Goal: Check status: Check status

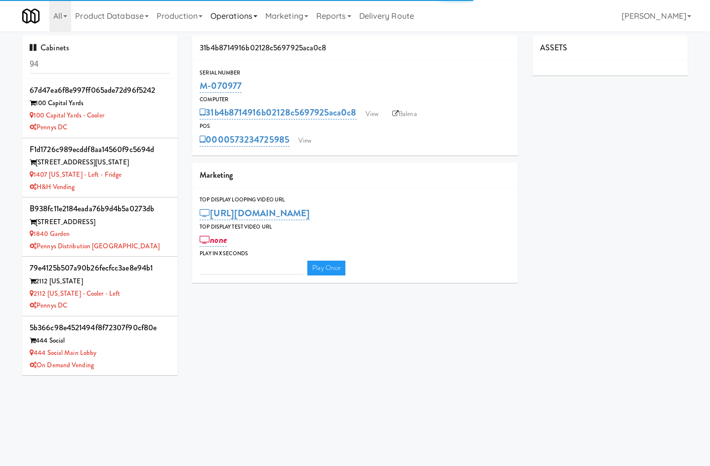
type input "3"
click at [255, 17] on link "Operations" at bounding box center [233, 16] width 55 height 32
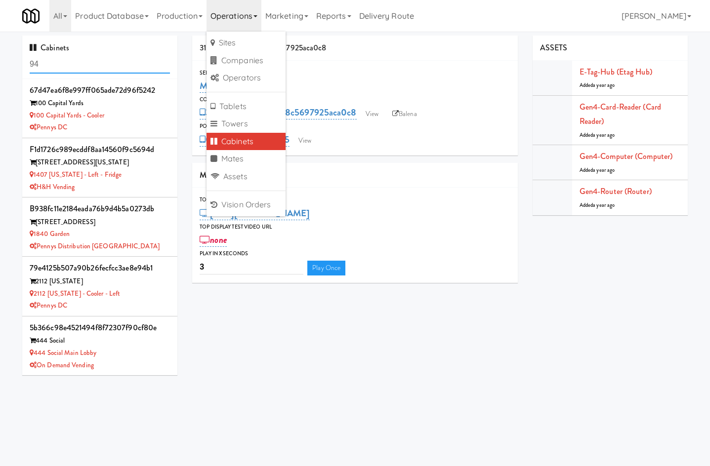
click at [97, 67] on input "94" at bounding box center [100, 64] width 140 height 18
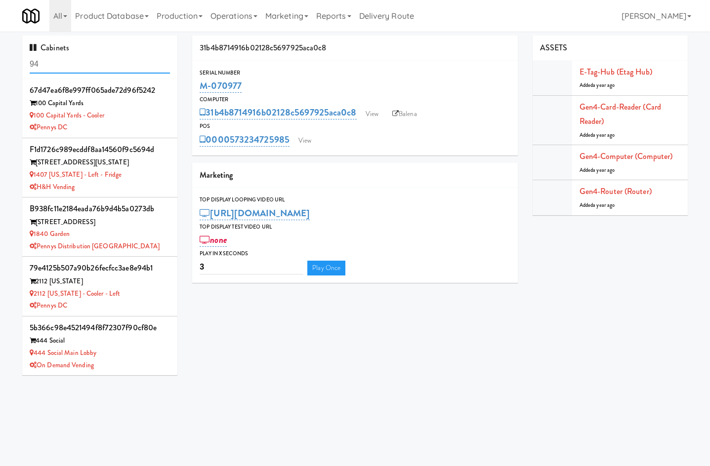
click at [97, 67] on input "94" at bounding box center [100, 64] width 140 height 18
type input "oasis"
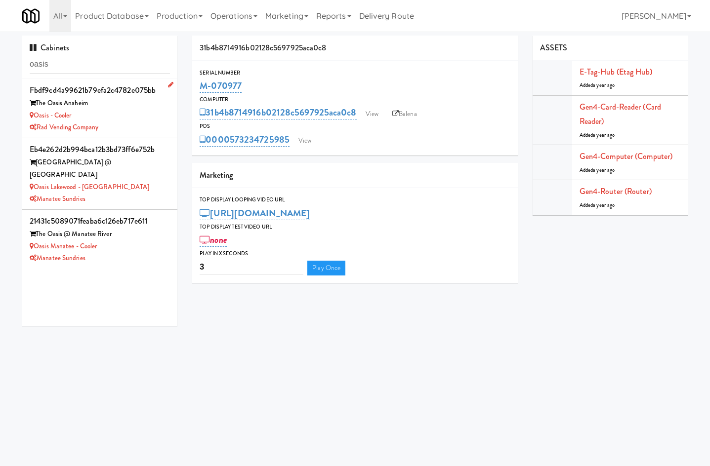
click at [146, 114] on div "Oasis - Cooler" at bounding box center [100, 116] width 140 height 12
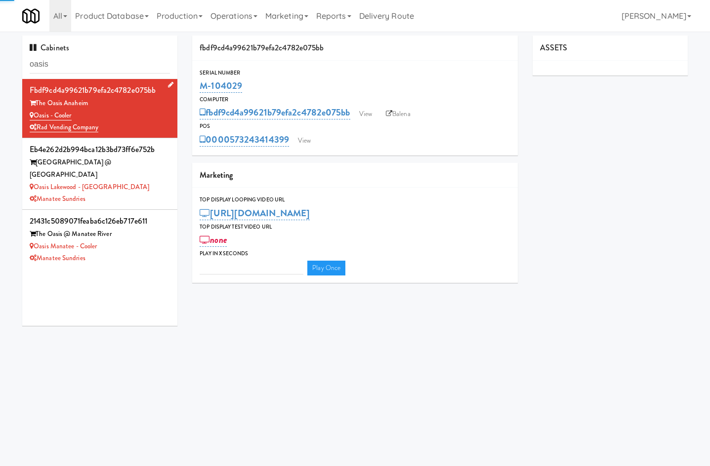
type input "3"
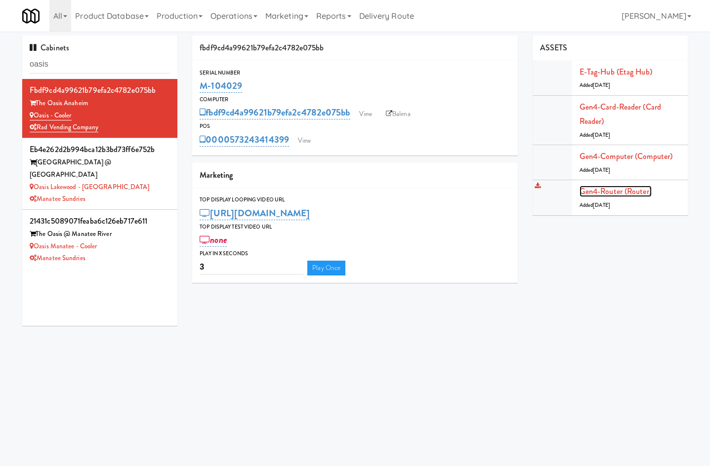
click at [642, 188] on link "Gen4-router (Router)" at bounding box center [615, 191] width 72 height 11
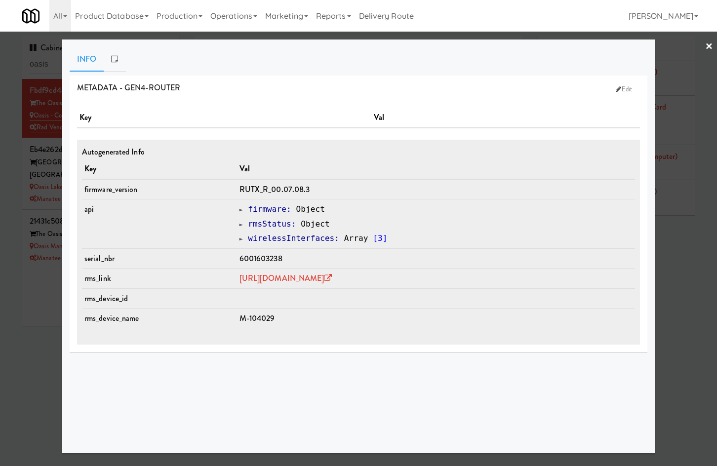
click at [240, 313] on span "M-104029" at bounding box center [258, 318] width 36 height 11
click at [240, 316] on span "M-104029" at bounding box center [258, 318] width 36 height 11
click at [245, 311] on td "M-104029" at bounding box center [436, 319] width 398 height 20
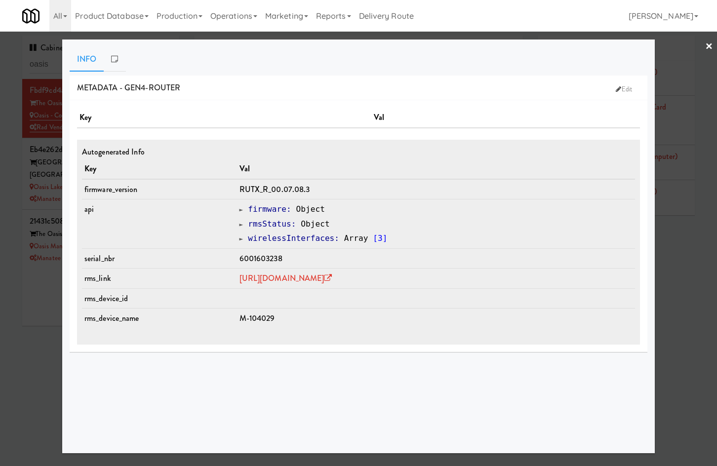
click at [245, 315] on span "M-104029" at bounding box center [258, 318] width 36 height 11
copy span "104029"
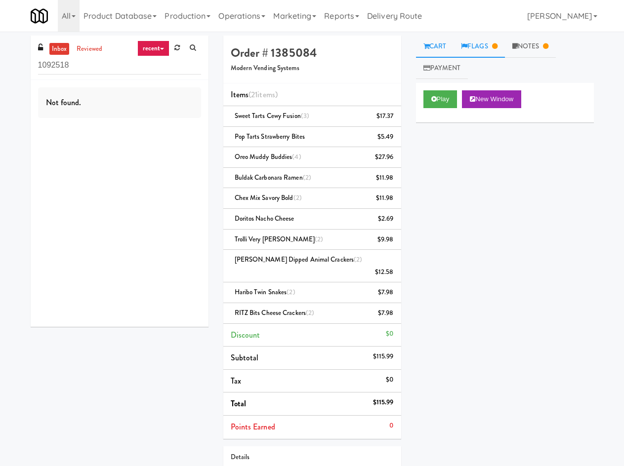
click at [501, 41] on link "Flags" at bounding box center [478, 47] width 51 height 22
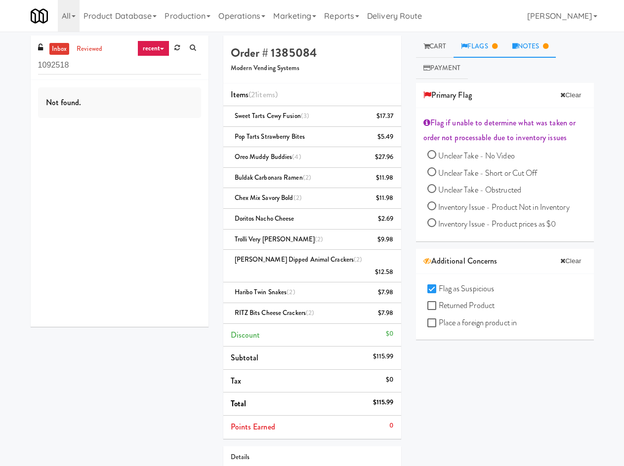
click at [518, 46] on icon at bounding box center [514, 46] width 5 height 6
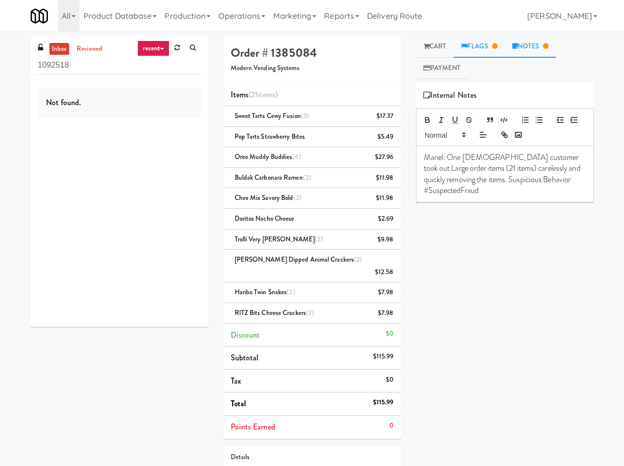
click at [469, 44] on link "Flags" at bounding box center [478, 47] width 51 height 22
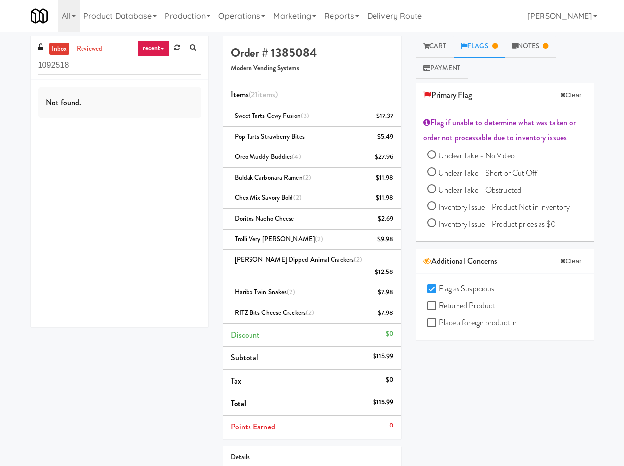
drag, startPoint x: 432, startPoint y: 46, endPoint x: 427, endPoint y: 91, distance: 45.3
click at [432, 46] on link "Cart" at bounding box center [435, 47] width 38 height 22
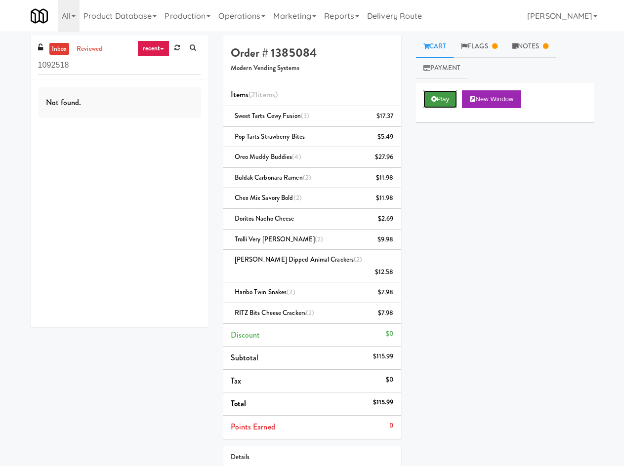
click at [437, 101] on button "Play" at bounding box center [440, 99] width 34 height 18
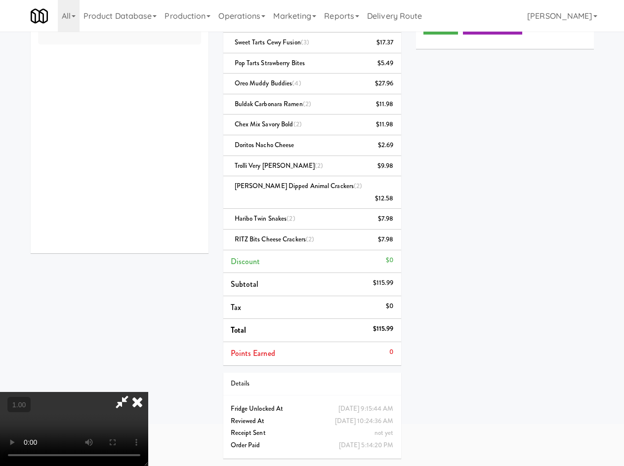
scroll to position [32, 0]
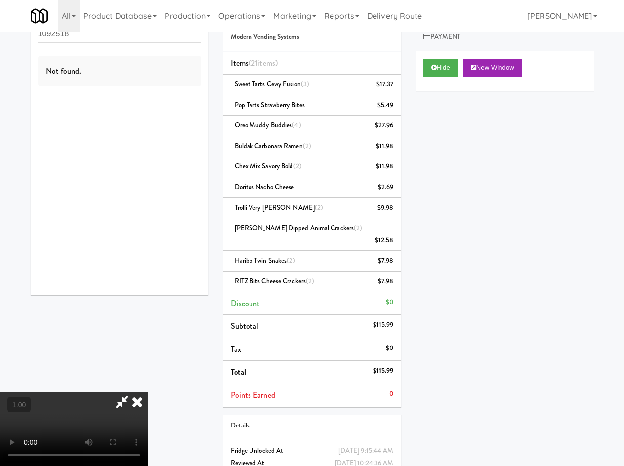
drag, startPoint x: 186, startPoint y: 431, endPoint x: 179, endPoint y: 427, distance: 8.0
click at [148, 427] on video at bounding box center [74, 429] width 148 height 74
click at [148, 403] on video at bounding box center [74, 429] width 148 height 74
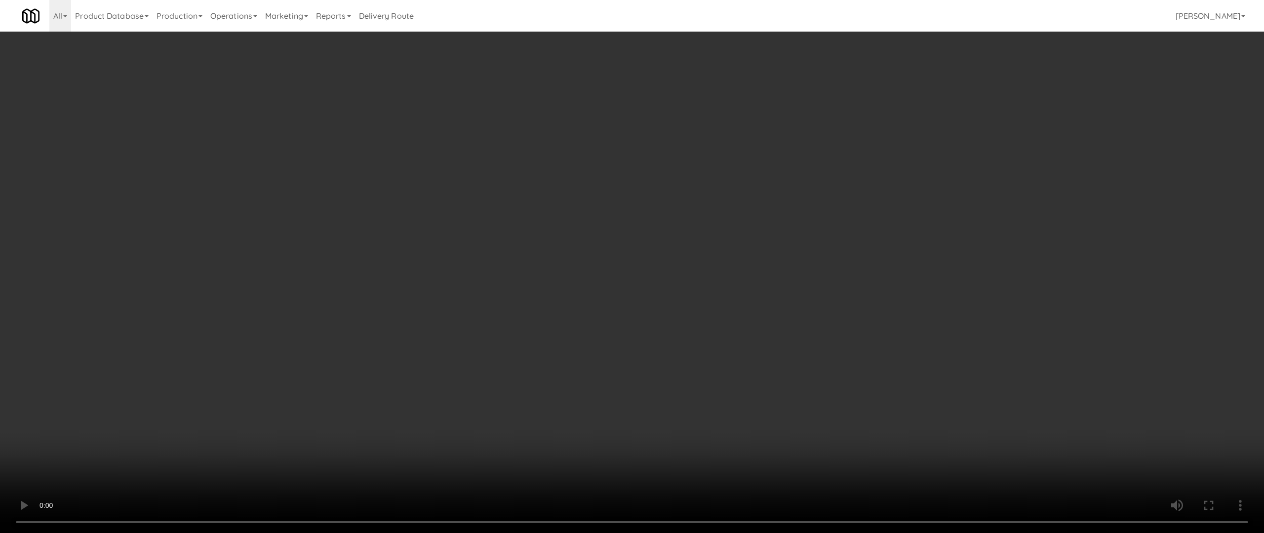
click at [631, 347] on video at bounding box center [632, 266] width 1264 height 533
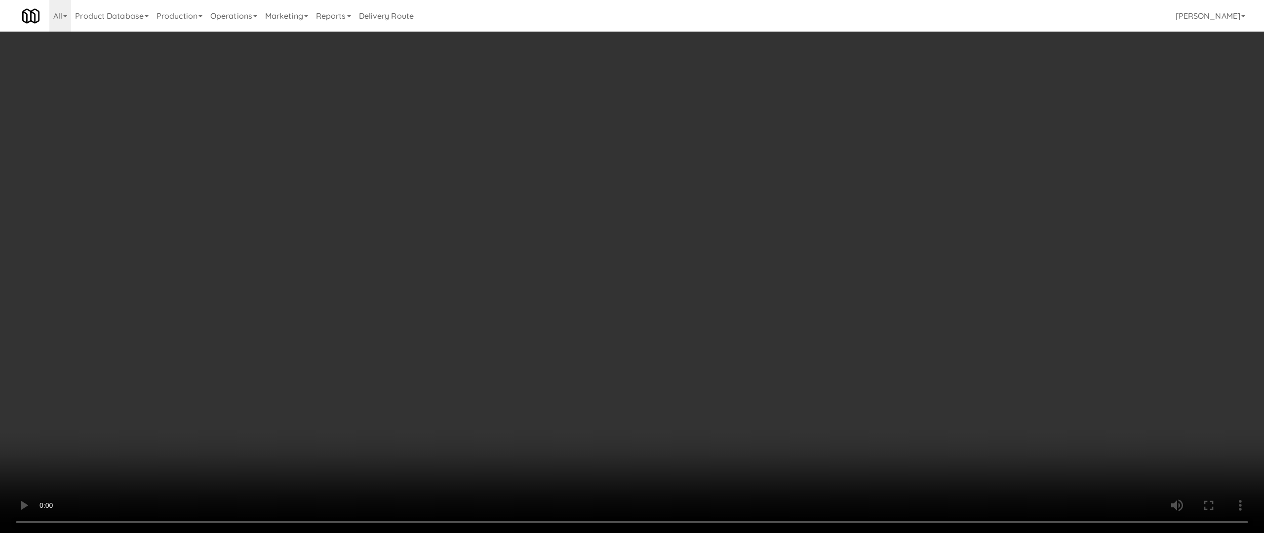
click at [631, 348] on video at bounding box center [632, 266] width 1264 height 533
drag, startPoint x: 693, startPoint y: 292, endPoint x: 695, endPoint y: 306, distance: 13.4
click at [631, 291] on video at bounding box center [632, 266] width 1264 height 533
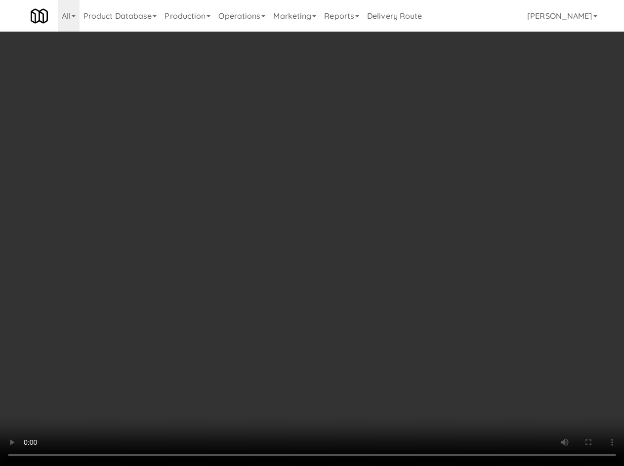
scroll to position [0, 0]
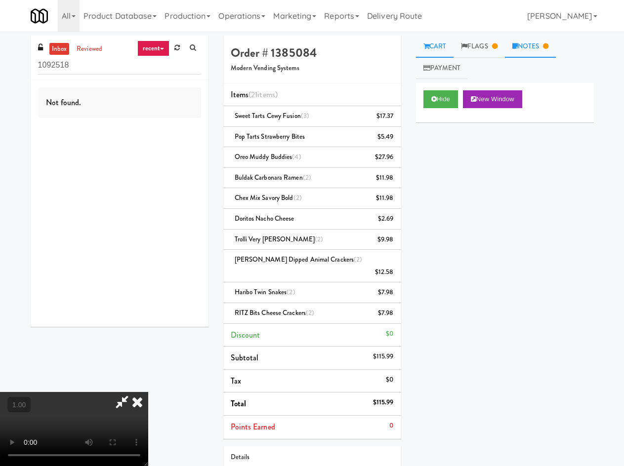
click at [547, 50] on link "Notes" at bounding box center [530, 47] width 51 height 22
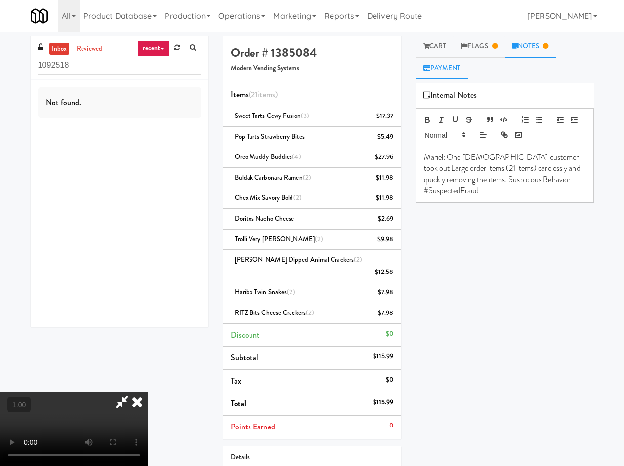
click at [451, 62] on link "Payment" at bounding box center [442, 68] width 52 height 22
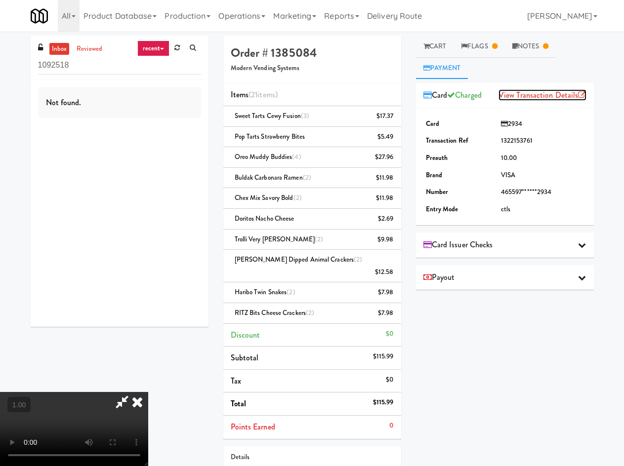
click at [550, 98] on link "View Transaction Details" at bounding box center [542, 94] width 88 height 11
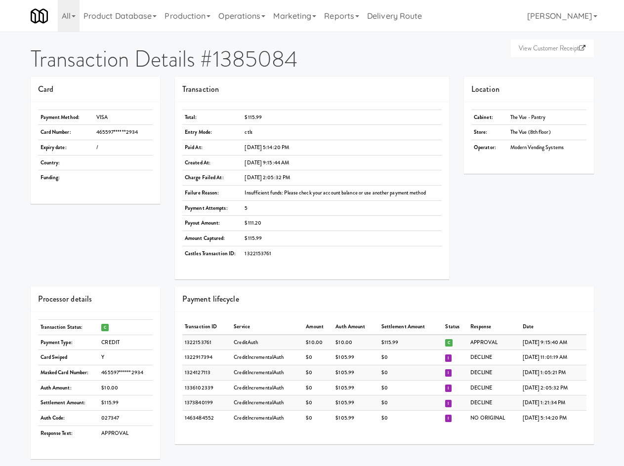
click at [554, 150] on td "Modern Vending Systems" at bounding box center [547, 147] width 79 height 15
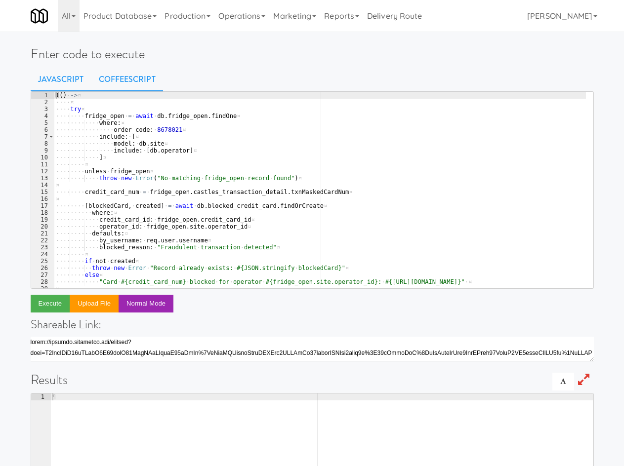
click at [138, 77] on link "CoffeeScript" at bounding box center [127, 79] width 72 height 25
click at [156, 132] on div "( ( ) · -> ¤ ···· ¤ ···· try ¤ ···· ···· fridge_open · = · await · db . fridge_…" at bounding box center [320, 197] width 532 height 210
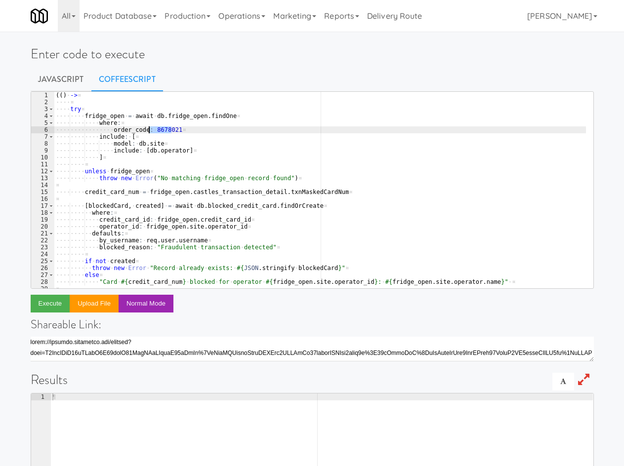
drag, startPoint x: 156, startPoint y: 132, endPoint x: 225, endPoint y: 147, distance: 70.7
click at [157, 132] on div "( ( ) · -> ¤ ···· ¤ ···· try ¤ ···· ···· fridge_open · = · await · db . fridge_…" at bounding box center [320, 197] width 532 height 210
paste textarea "1385084"
type textarea "order_code: 1385084"
click at [54, 309] on button "Execute" at bounding box center [51, 304] width 40 height 18
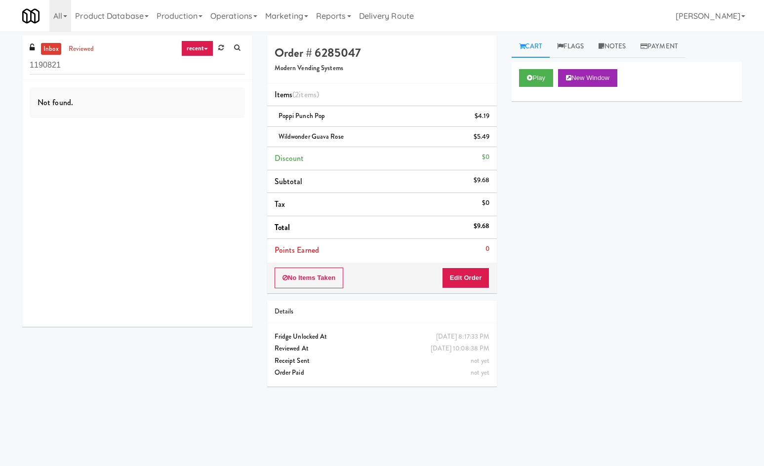
click at [536, 51] on link "Cart" at bounding box center [531, 47] width 38 height 22
click at [587, 42] on link "Flags" at bounding box center [571, 47] width 42 height 22
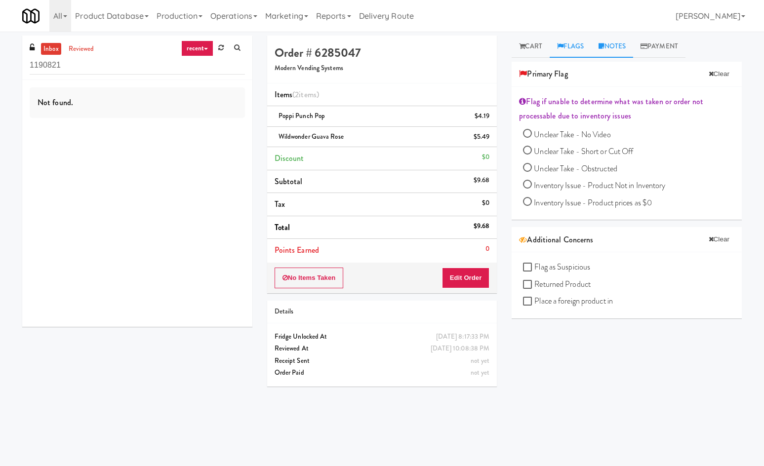
click at [613, 47] on link "Notes" at bounding box center [612, 47] width 42 height 22
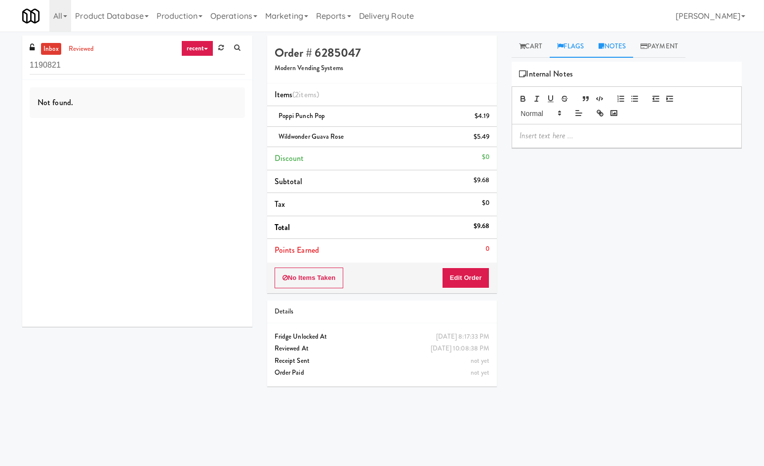
click at [586, 49] on link "Flags" at bounding box center [571, 47] width 42 height 22
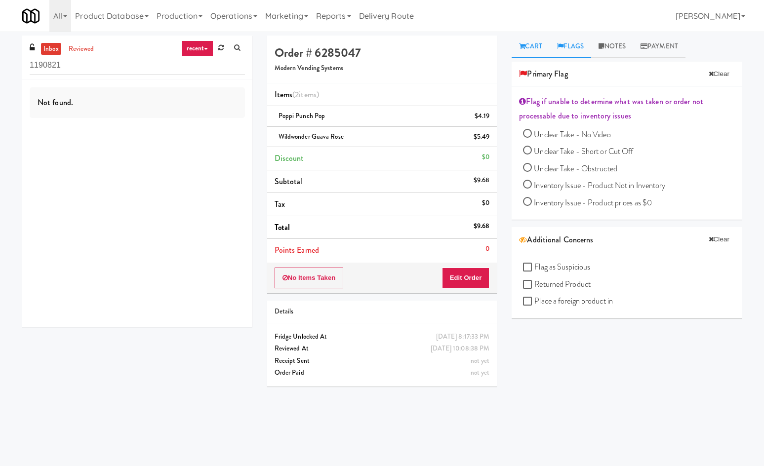
click at [527, 53] on link "Cart" at bounding box center [531, 47] width 38 height 22
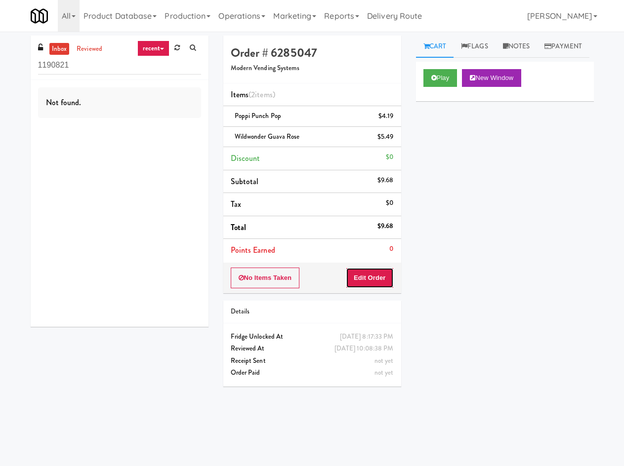
click at [377, 286] on button "Edit Order" at bounding box center [370, 278] width 48 height 21
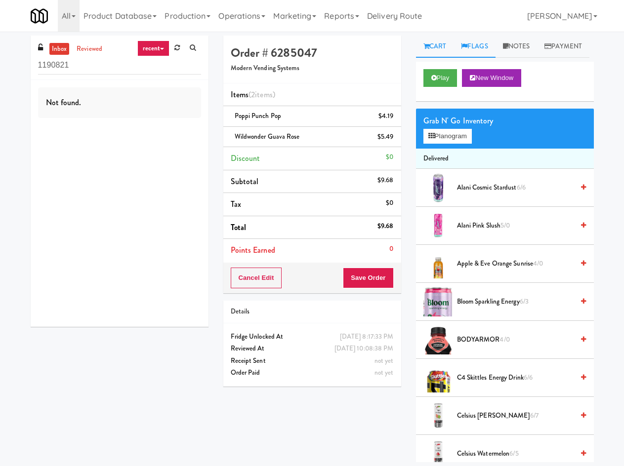
click at [493, 50] on link "Flags" at bounding box center [474, 47] width 42 height 22
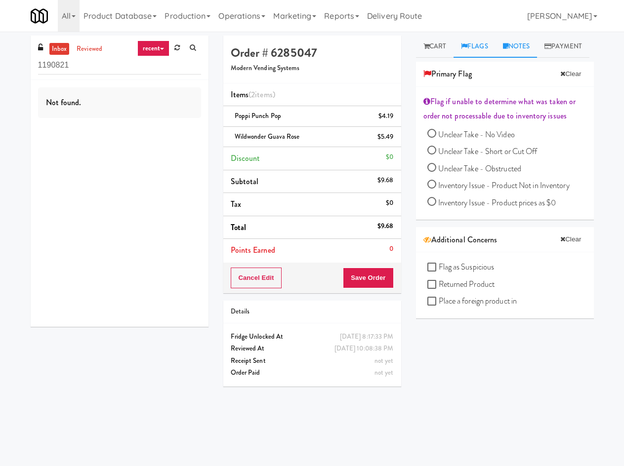
click at [521, 47] on link "Notes" at bounding box center [516, 47] width 42 height 22
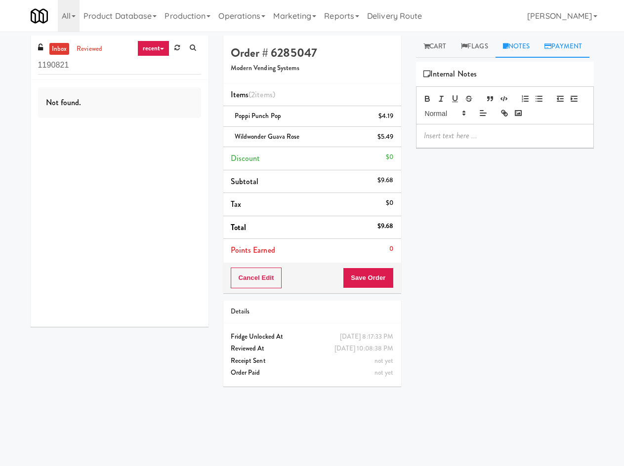
click at [537, 58] on link "Payment" at bounding box center [563, 47] width 52 height 22
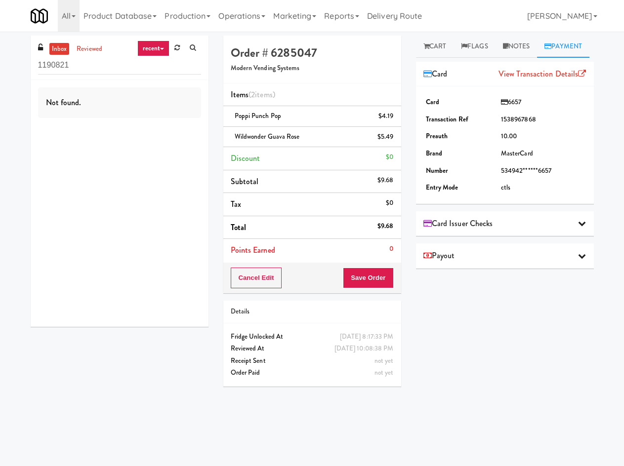
click at [482, 269] on div "Payout" at bounding box center [505, 255] width 178 height 25
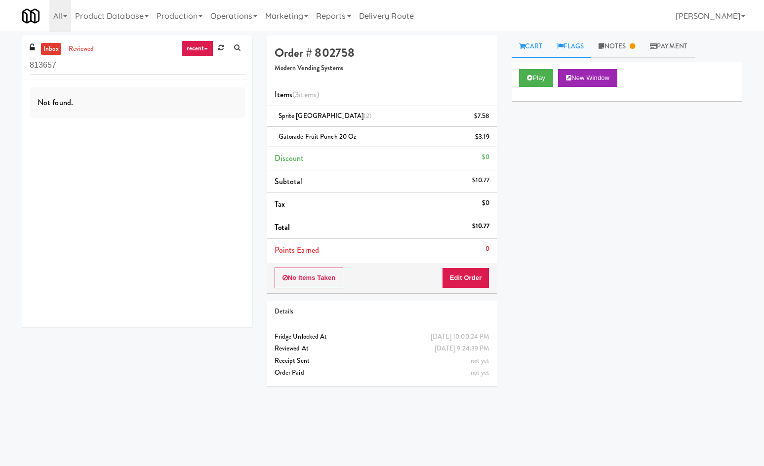
drag, startPoint x: 571, startPoint y: 34, endPoint x: 570, endPoint y: 46, distance: 12.9
click at [571, 42] on div "inbox reviewed recent all unclear take inventory issue suspicious failed recent…" at bounding box center [382, 232] width 764 height 401
click at [570, 46] on link "Flags" at bounding box center [571, 47] width 42 height 22
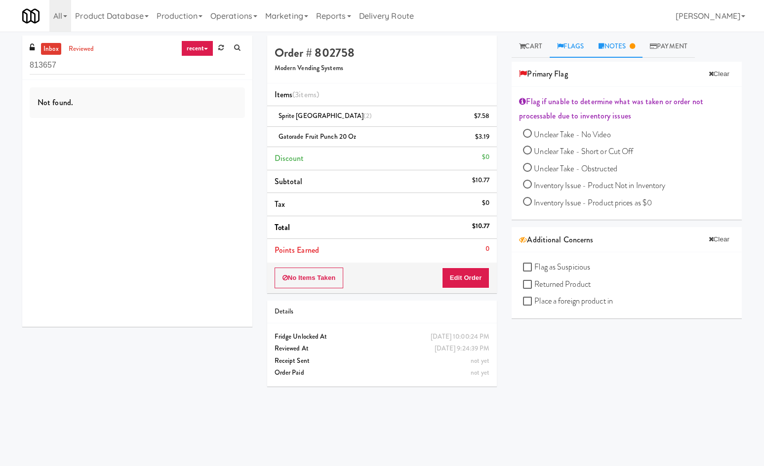
click at [635, 47] on icon at bounding box center [632, 46] width 5 height 6
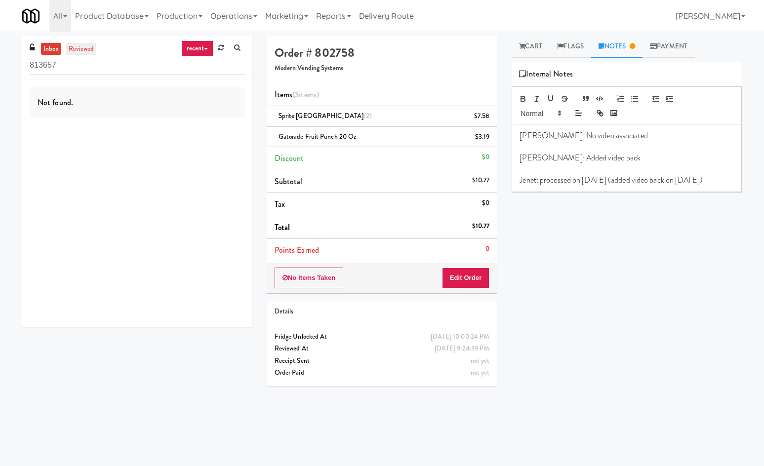
click at [75, 43] on link "reviewed" at bounding box center [81, 49] width 31 height 12
click at [591, 52] on link "Flags" at bounding box center [571, 47] width 42 height 22
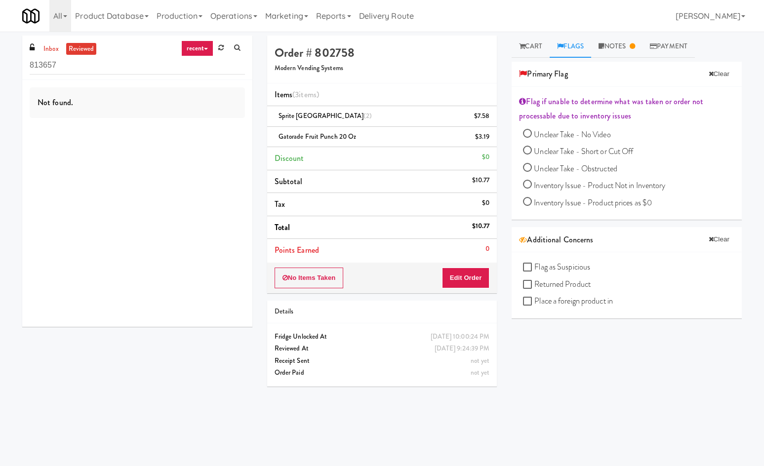
click at [519, 58] on div "Cart Flags Notes Payment Play New Window Primary Flag Clear Flag if unable to d…" at bounding box center [626, 234] width 245 height 397
click at [527, 48] on link "Cart" at bounding box center [531, 47] width 38 height 22
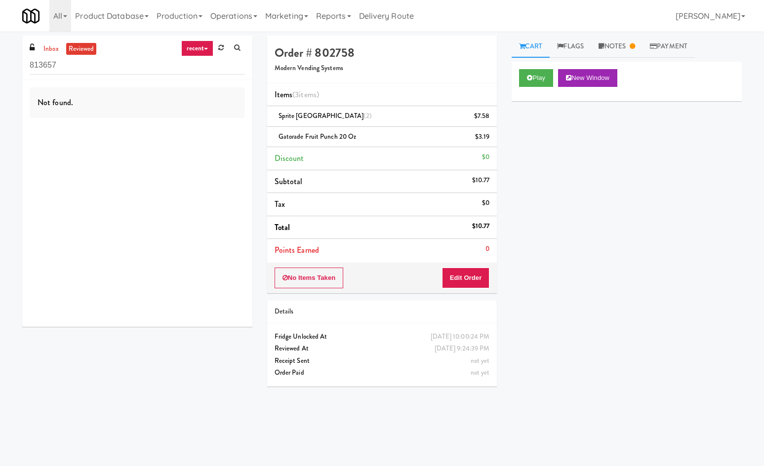
click at [518, 78] on div "Play New Window" at bounding box center [627, 82] width 230 height 40
click at [529, 78] on icon at bounding box center [529, 78] width 5 height 6
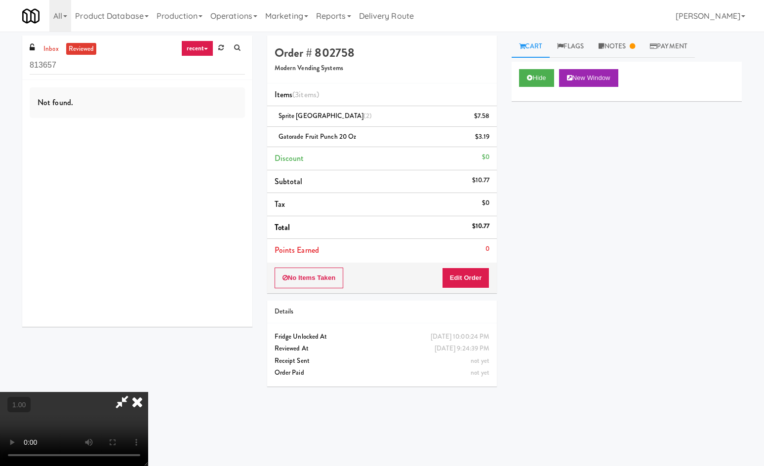
click at [148, 392] on icon at bounding box center [137, 402] width 22 height 20
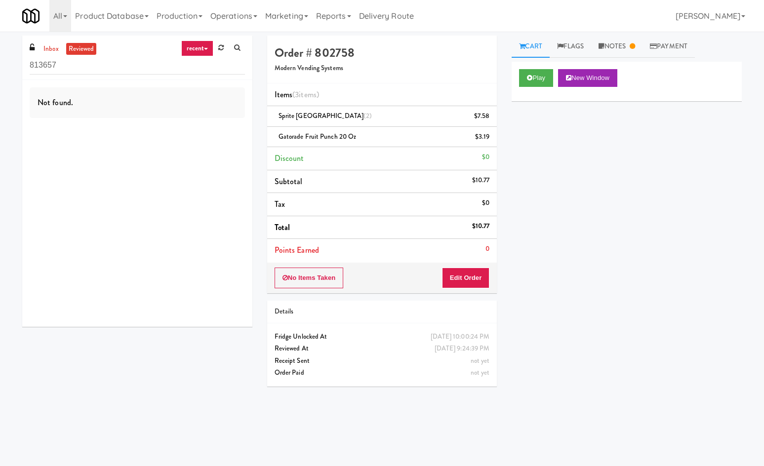
drag, startPoint x: 571, startPoint y: 228, endPoint x: 602, endPoint y: 17, distance: 212.7
click at [571, 224] on div "Play New Window Primary Flag Clear Flag if unable to determine what was taken o…" at bounding box center [627, 247] width 230 height 370
click at [221, 46] on icon at bounding box center [220, 47] width 5 height 6
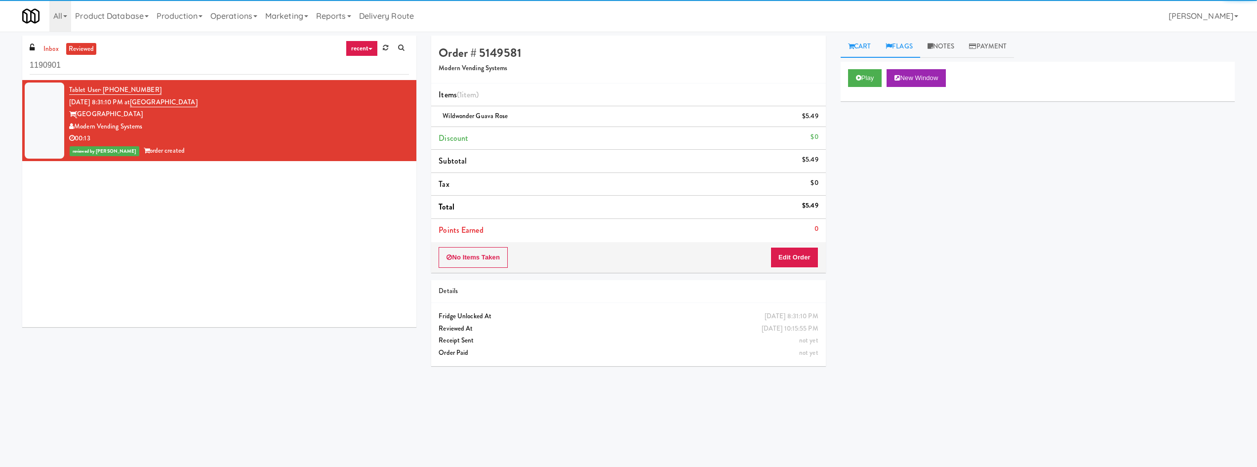
click at [920, 41] on link "Flags" at bounding box center [899, 47] width 42 height 22
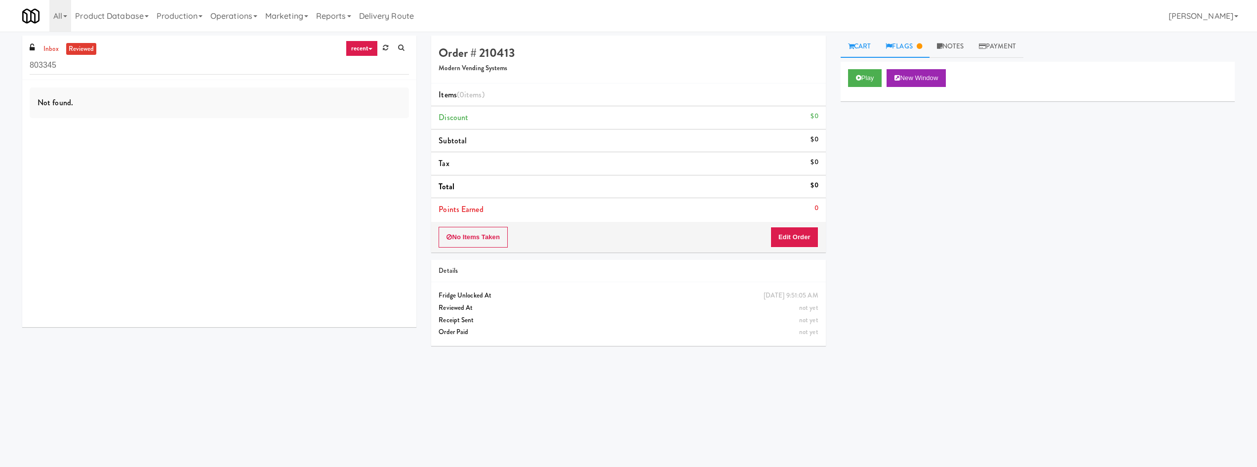
click at [891, 48] on icon at bounding box center [889, 46] width 6 height 6
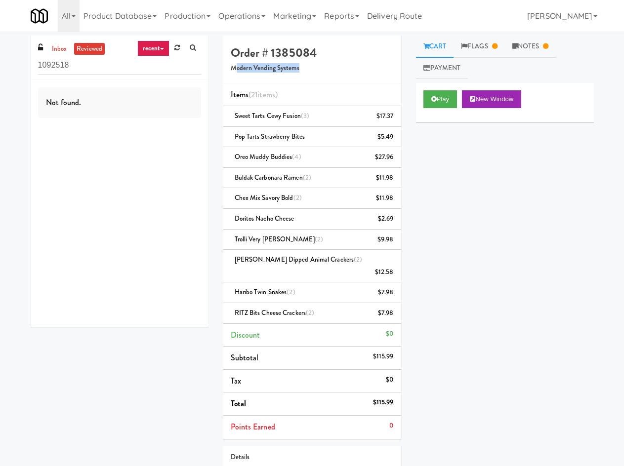
drag, startPoint x: 298, startPoint y: 67, endPoint x: 234, endPoint y: 72, distance: 64.4
click at [234, 72] on h5 "Modern Vending Systems" at bounding box center [312, 68] width 163 height 7
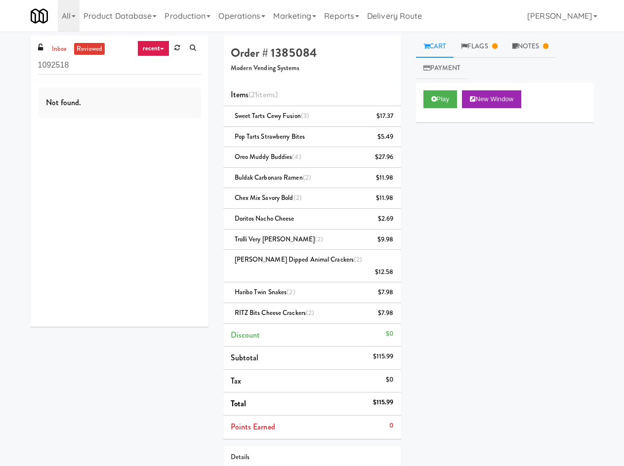
drag, startPoint x: 445, startPoint y: 68, endPoint x: 530, endPoint y: 68, distance: 84.9
click at [446, 68] on link "Payment" at bounding box center [442, 68] width 52 height 22
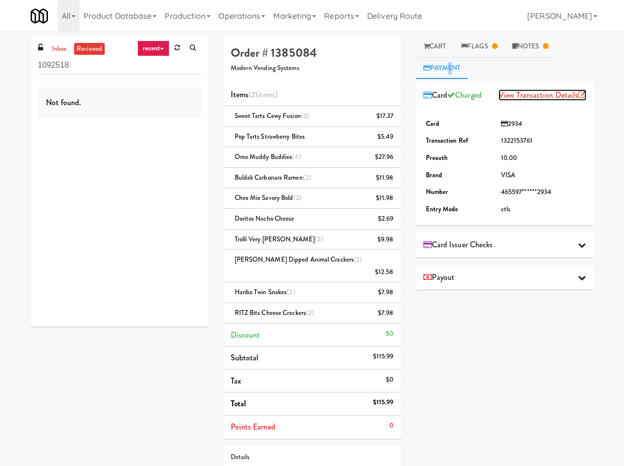
click at [547, 99] on link "View Transaction Details" at bounding box center [542, 94] width 88 height 11
